Goal: Navigation & Orientation: Find specific page/section

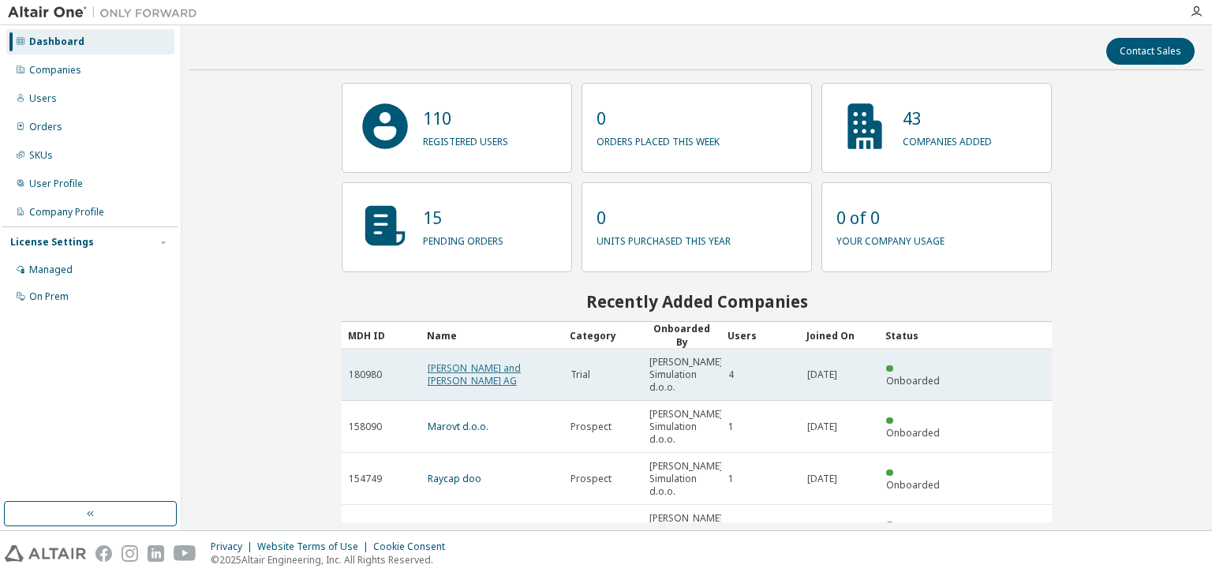
click at [474, 373] on link "Wyss and Lila AG" at bounding box center [474, 375] width 93 height 26
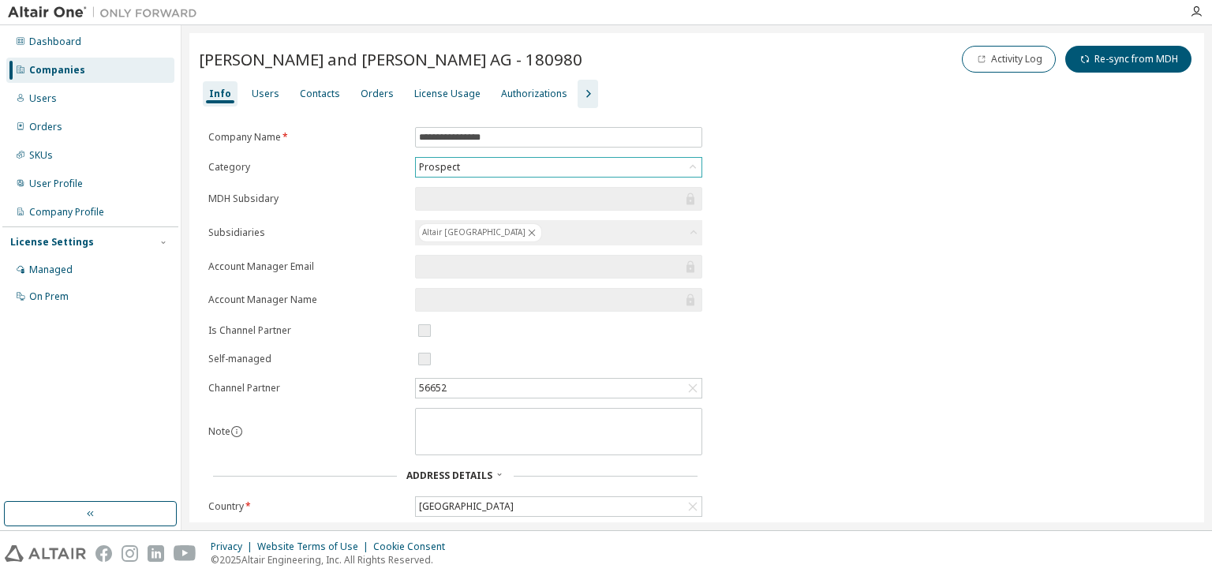
click at [536, 167] on div "Prospect" at bounding box center [559, 167] width 286 height 19
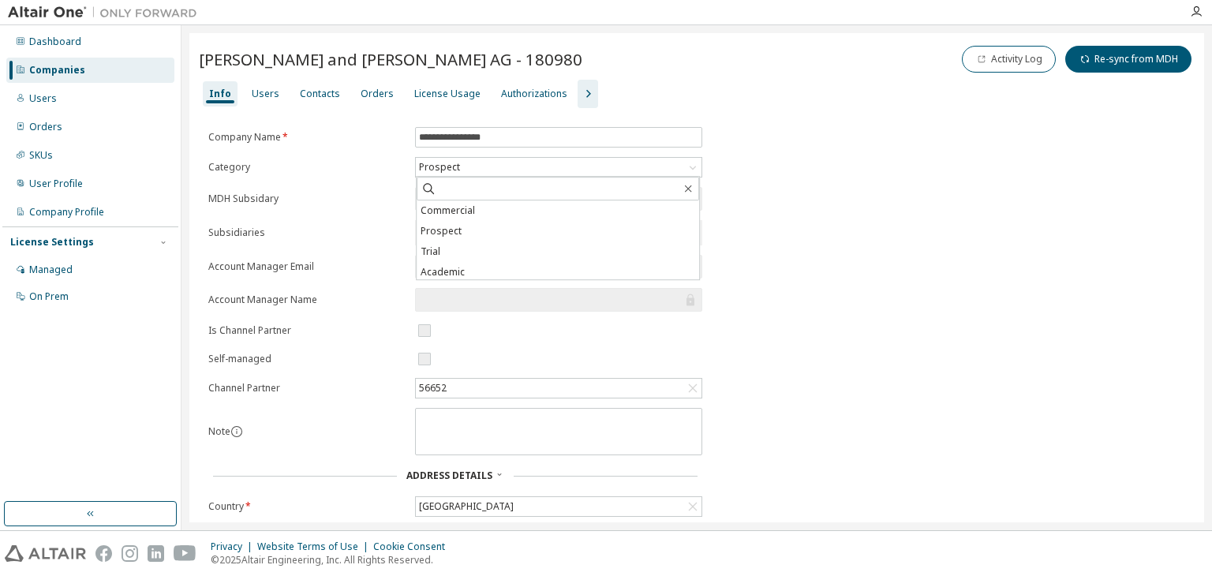
click at [821, 235] on div "**********" at bounding box center [697, 431] width 996 height 608
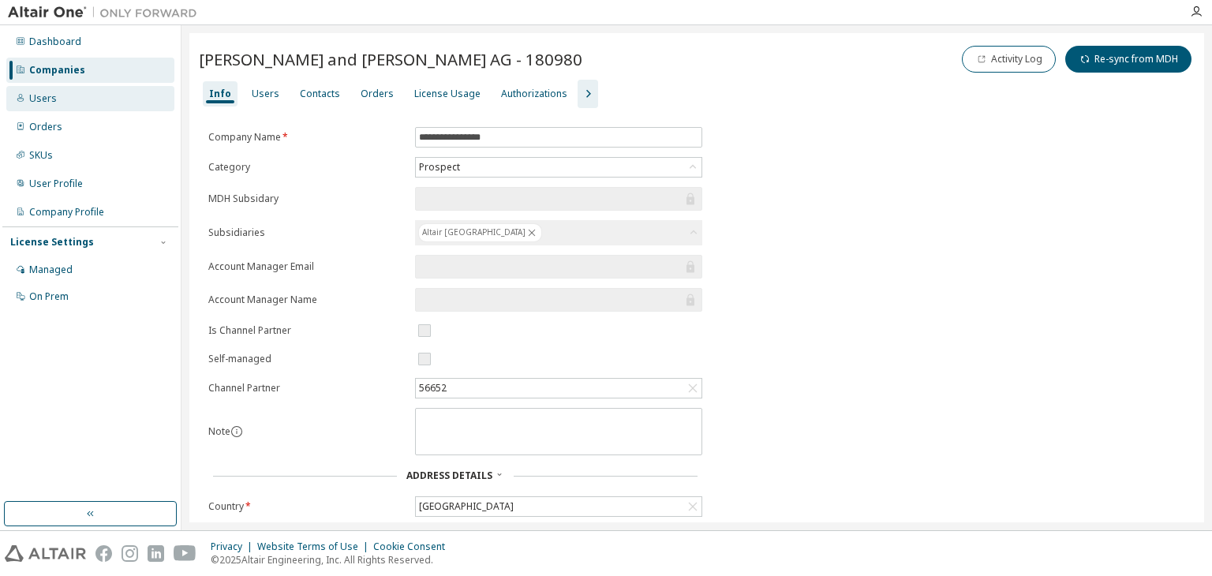
click at [45, 99] on div "Users" at bounding box center [43, 98] width 28 height 13
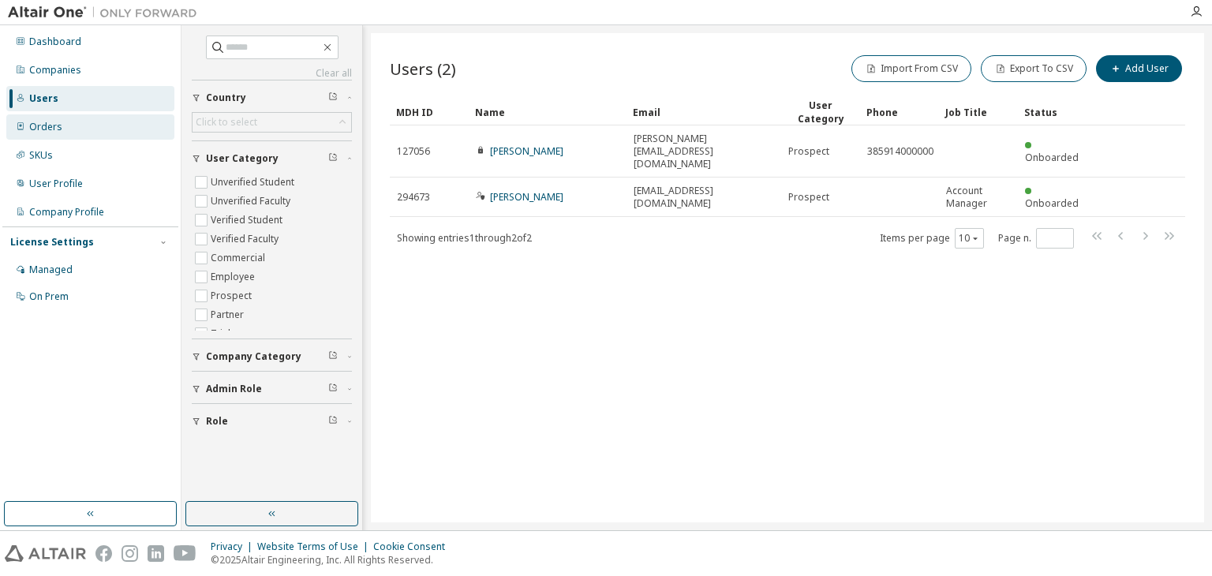
click at [54, 122] on div "Orders" at bounding box center [45, 127] width 33 height 13
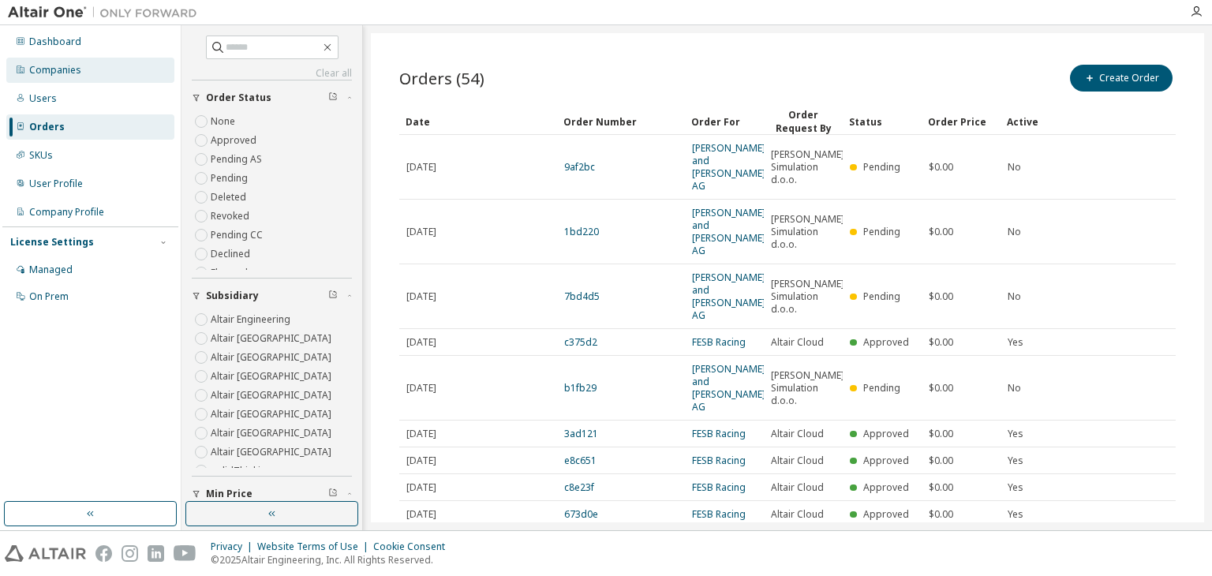
click at [96, 73] on div "Companies" at bounding box center [90, 70] width 168 height 25
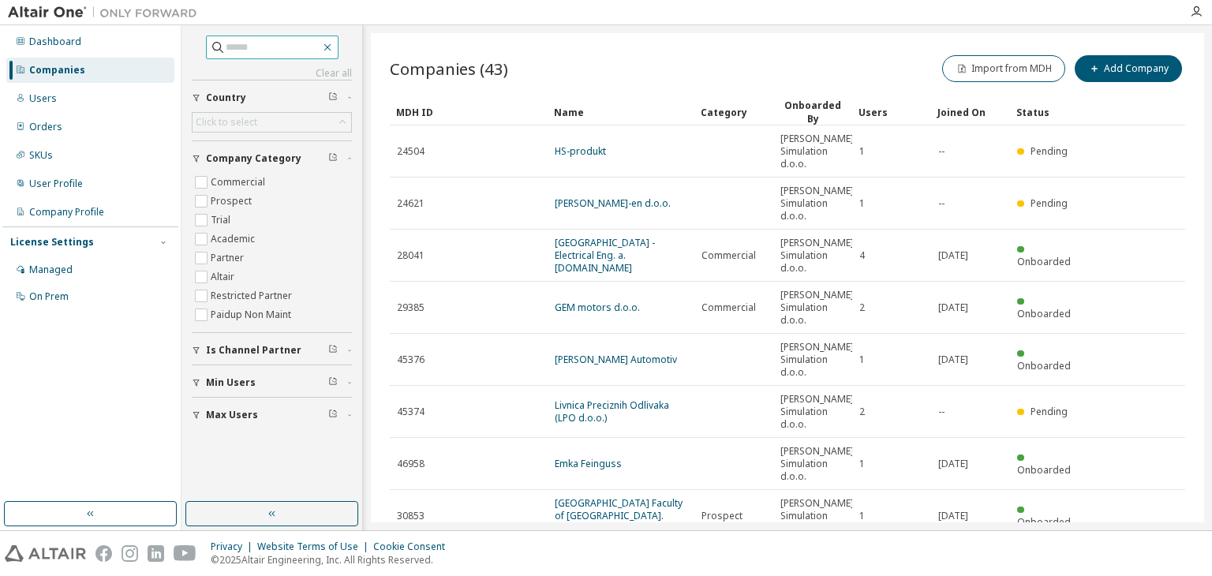
click at [334, 50] on icon "button" at bounding box center [327, 47] width 13 height 13
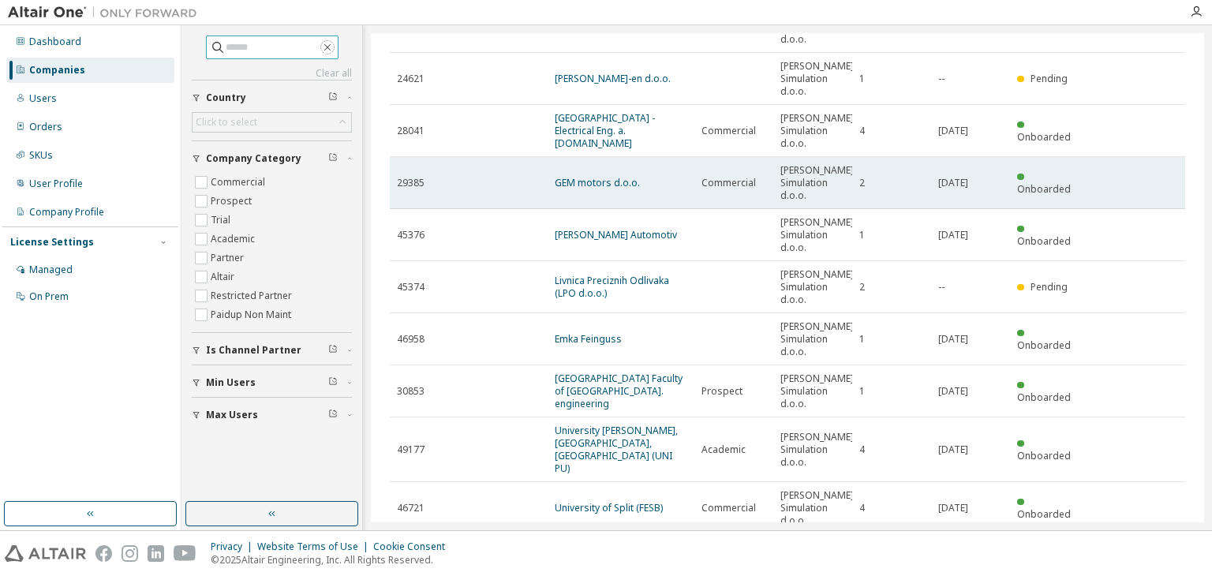
scroll to position [195, 0]
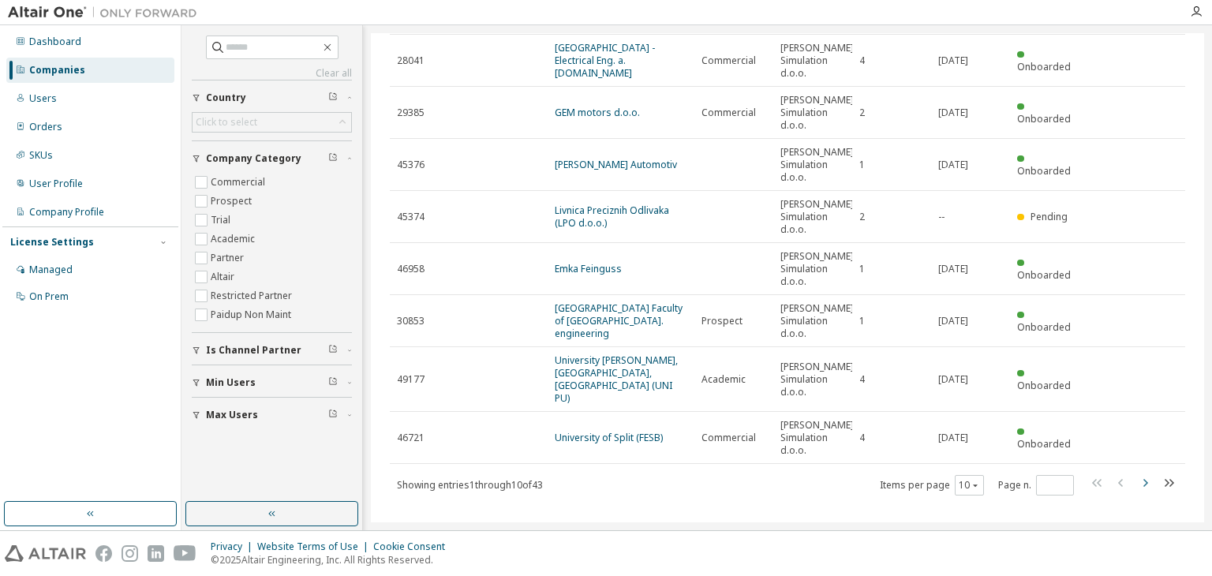
click at [1140, 474] on icon "button" at bounding box center [1145, 483] width 19 height 19
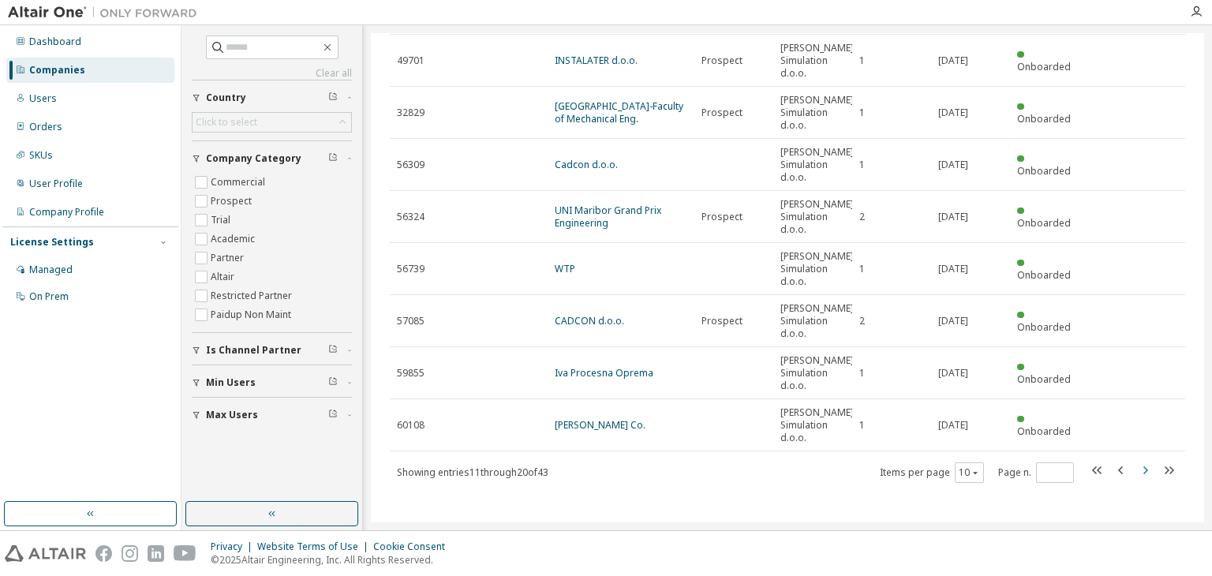
click at [1136, 466] on icon "button" at bounding box center [1145, 470] width 19 height 19
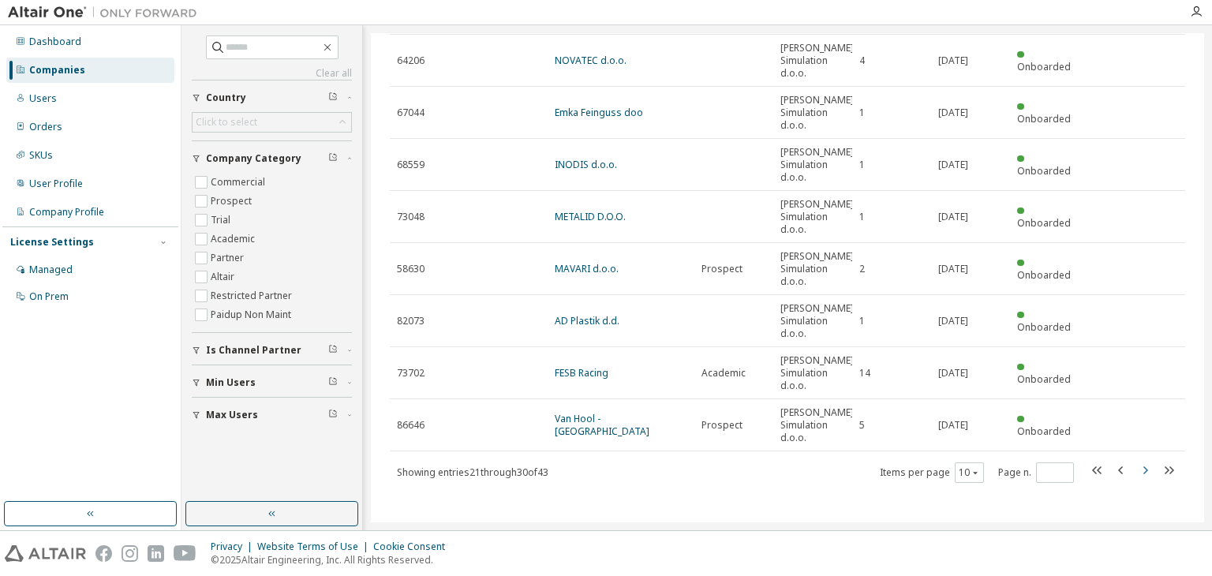
click at [1137, 474] on icon "button" at bounding box center [1145, 470] width 19 height 19
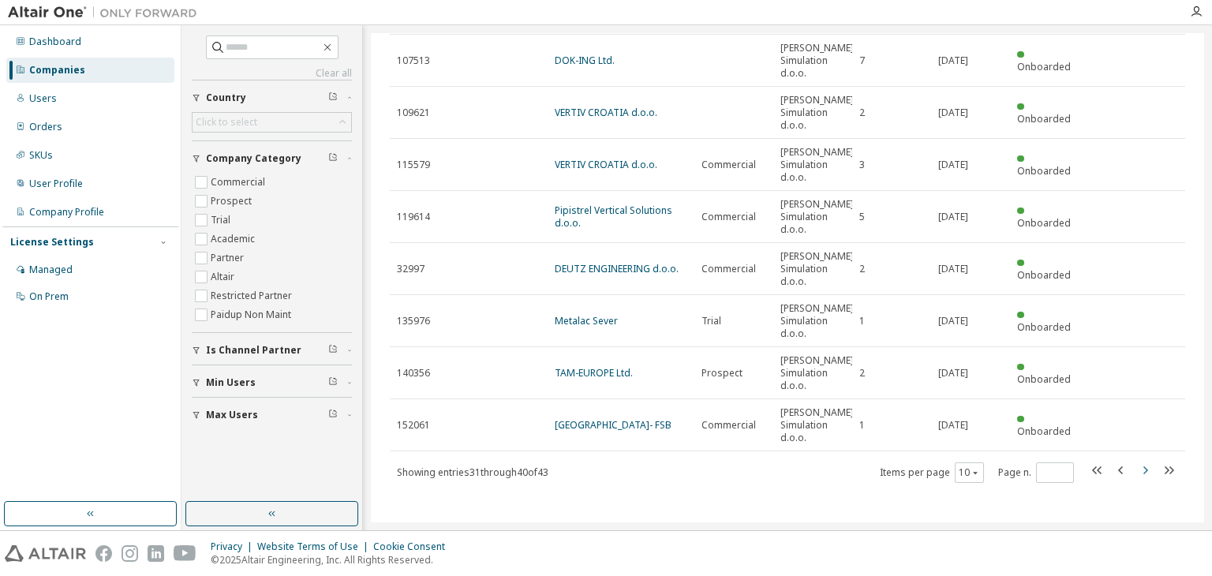
click at [1140, 469] on icon "button" at bounding box center [1145, 470] width 19 height 19
type input "*"
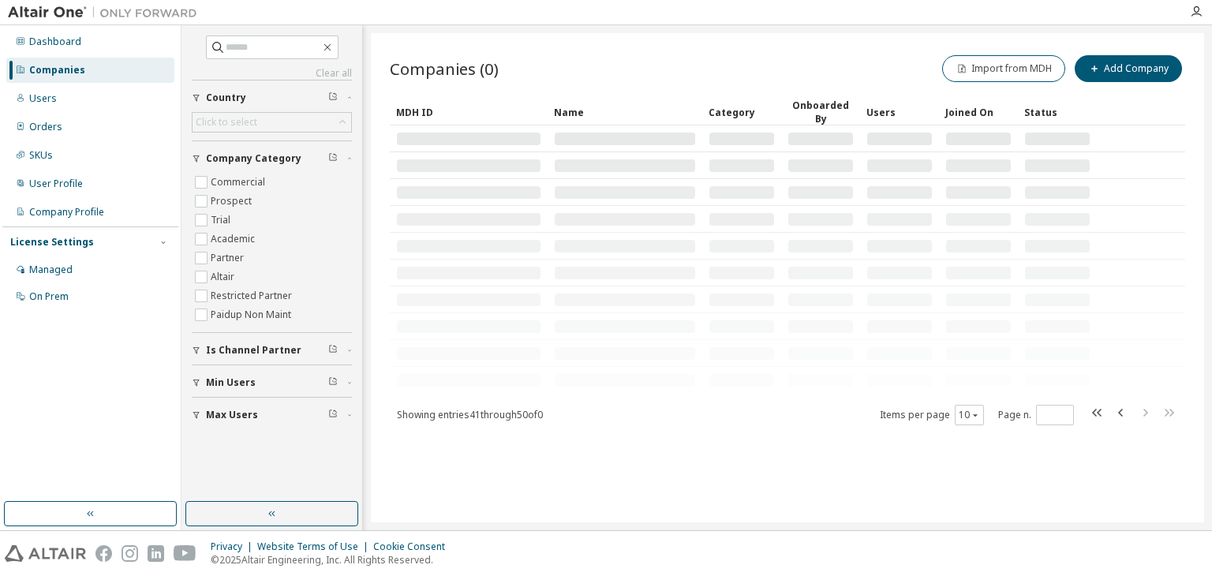
scroll to position [0, 0]
